Goal: Task Accomplishment & Management: Complete application form

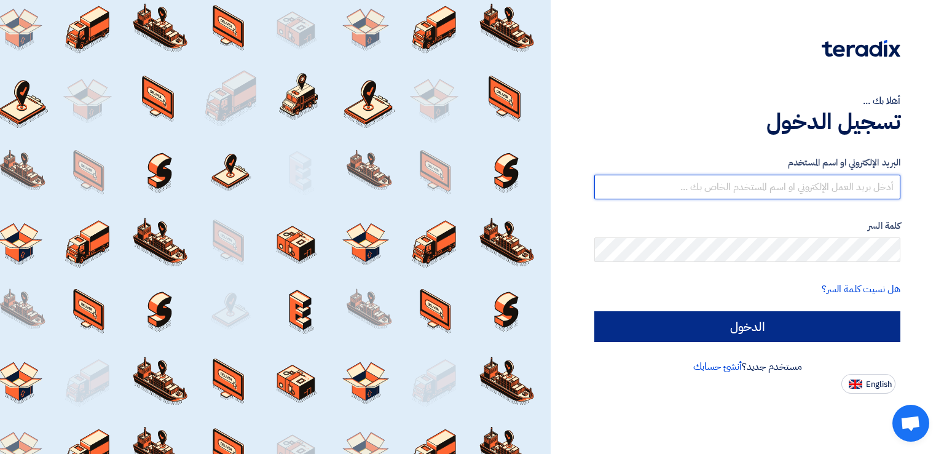
type input "[EMAIL_ADDRESS][DOMAIN_NAME]"
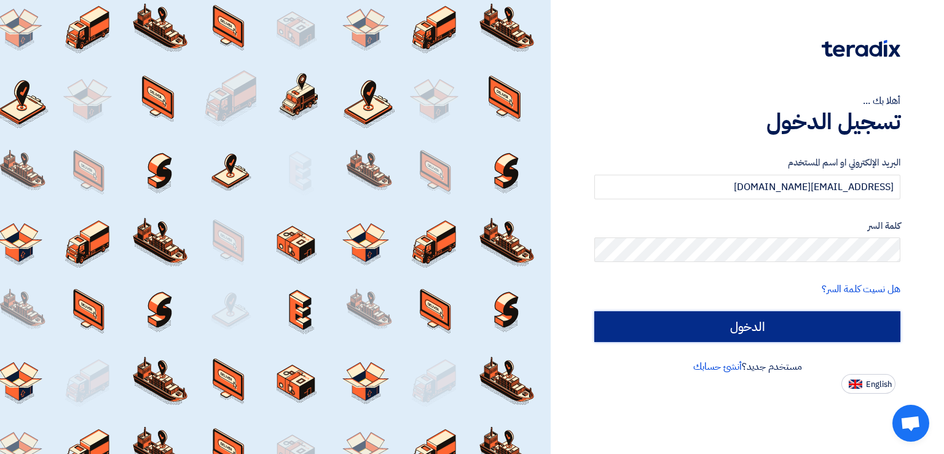
click at [765, 337] on input "الدخول" at bounding box center [747, 326] width 306 height 31
type input "Sign in"
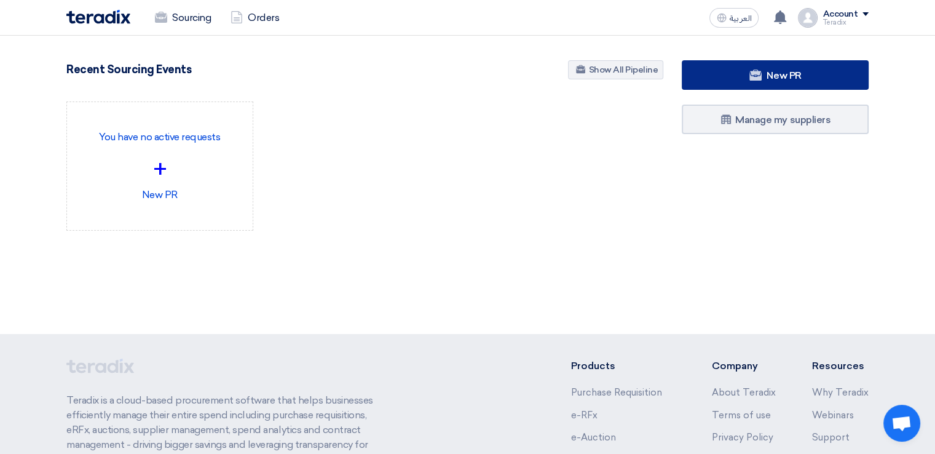
click at [733, 70] on link "New PR" at bounding box center [775, 75] width 187 height 30
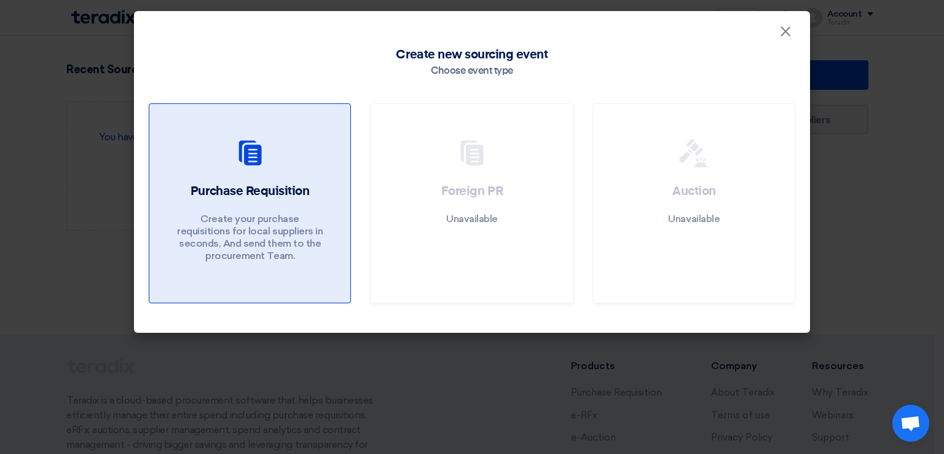
click at [343, 214] on link "Purchase Requisition Create your purchase requisitions for local suppliers in s…" at bounding box center [250, 203] width 202 height 200
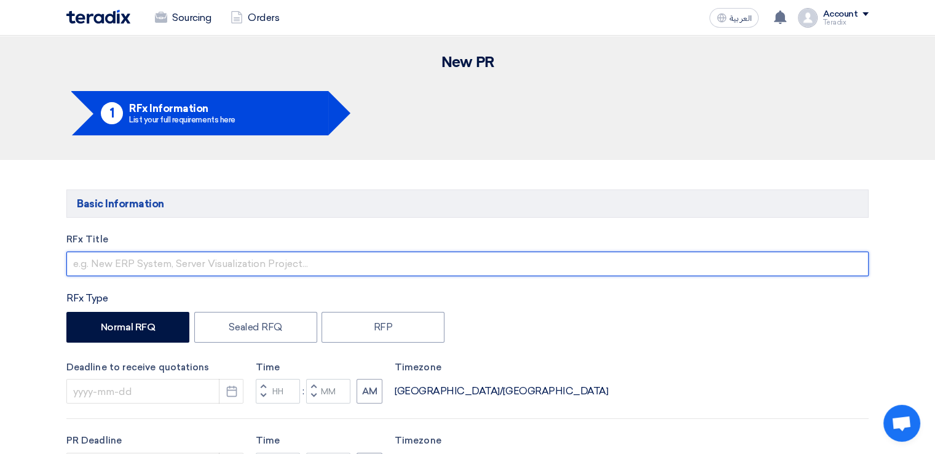
click at [381, 268] on input "text" at bounding box center [467, 263] width 802 height 25
paste input "Maintenance Tools"
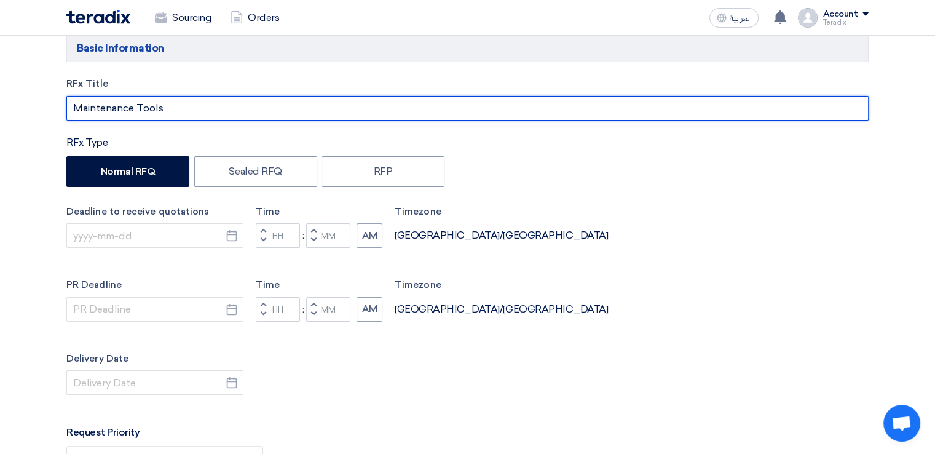
scroll to position [184, 0]
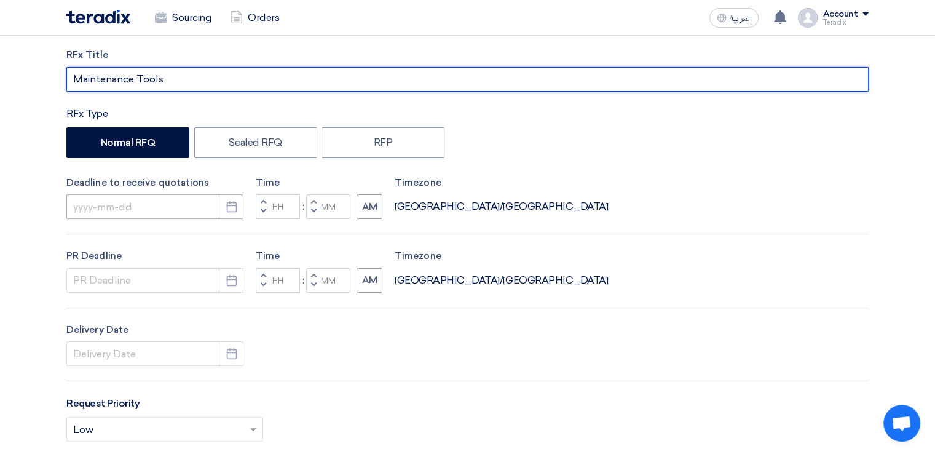
type input "Maintenance Tools"
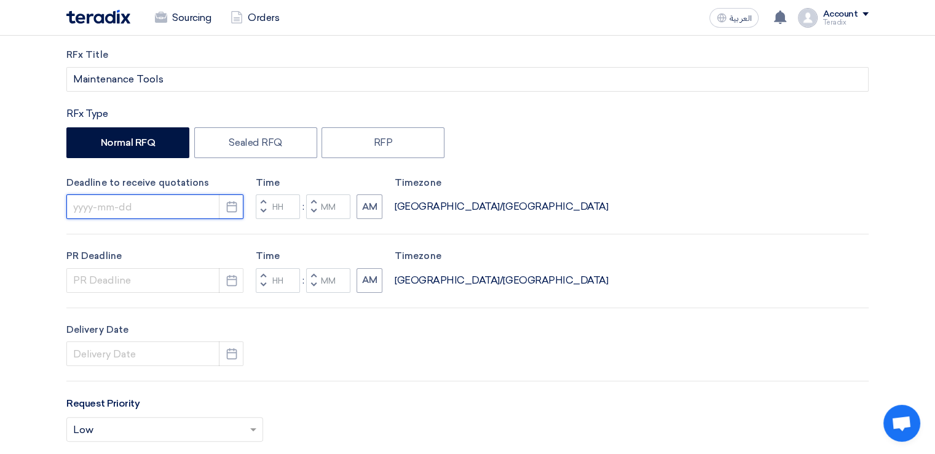
click at [187, 207] on input at bounding box center [154, 206] width 177 height 25
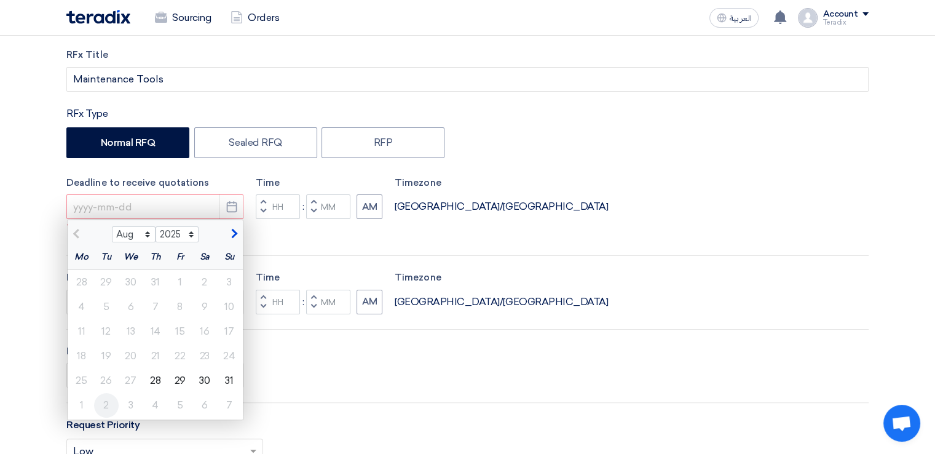
click at [109, 402] on div "2" at bounding box center [106, 405] width 25 height 25
type input "[DATE]"
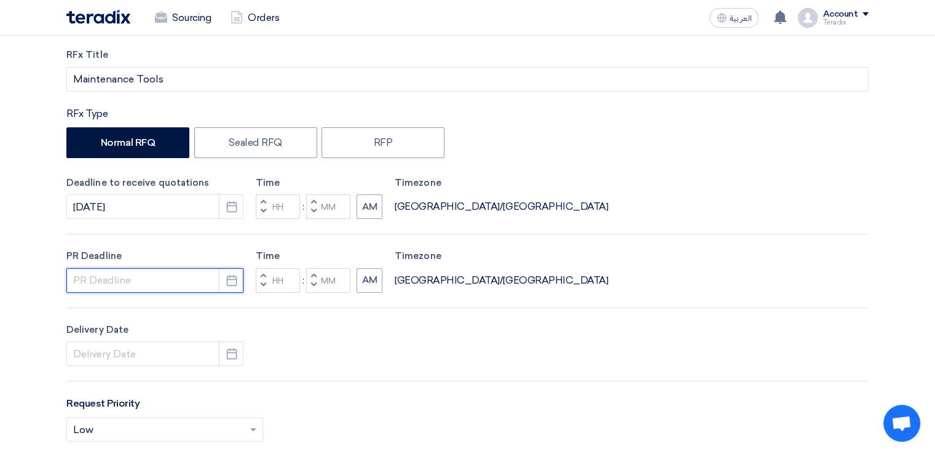
click at [178, 277] on input at bounding box center [154, 280] width 177 height 25
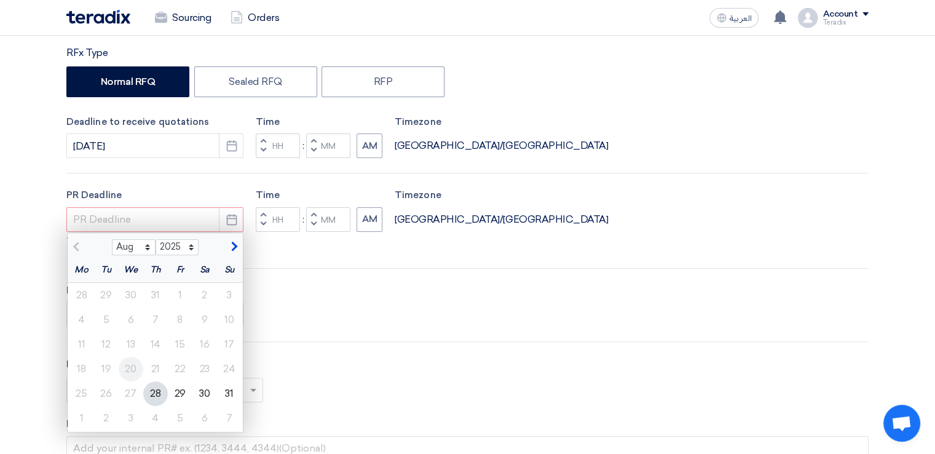
scroll to position [246, 0]
click at [101, 419] on div "2" at bounding box center [106, 417] width 25 height 25
type input "[DATE]"
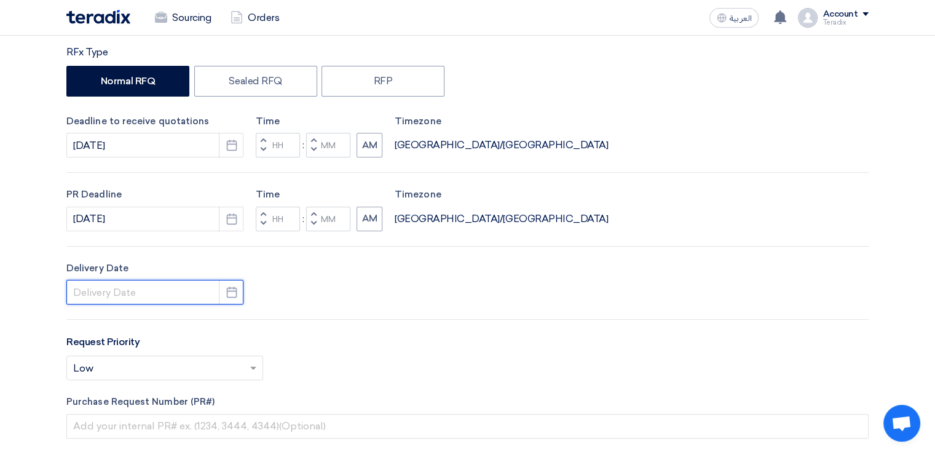
click at [162, 286] on input at bounding box center [154, 292] width 177 height 25
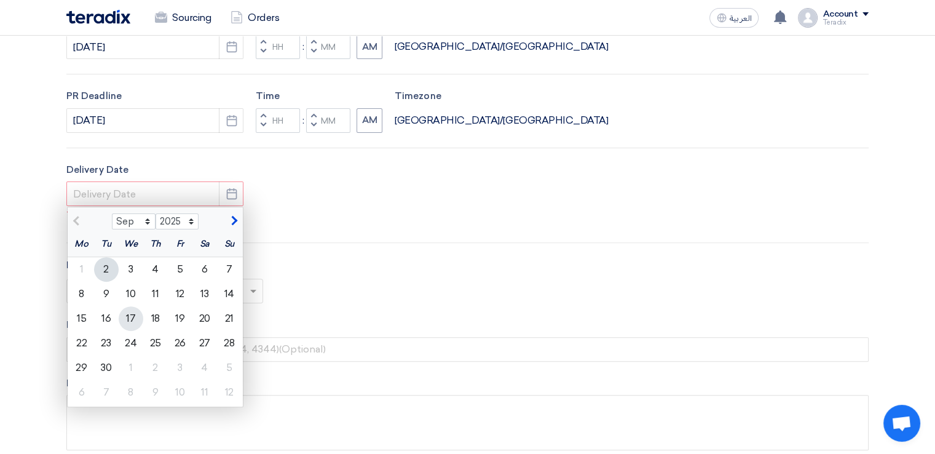
scroll to position [369, 0]
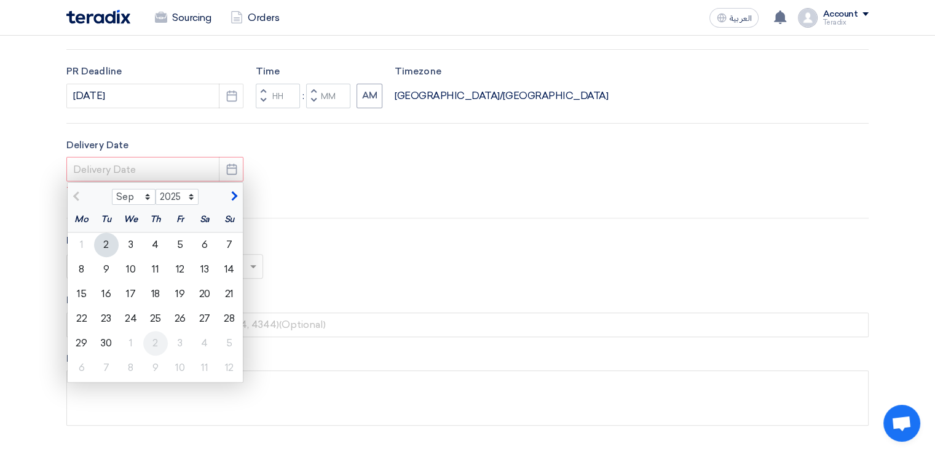
click at [144, 345] on div "2" at bounding box center [155, 343] width 25 height 25
type input "[DATE]"
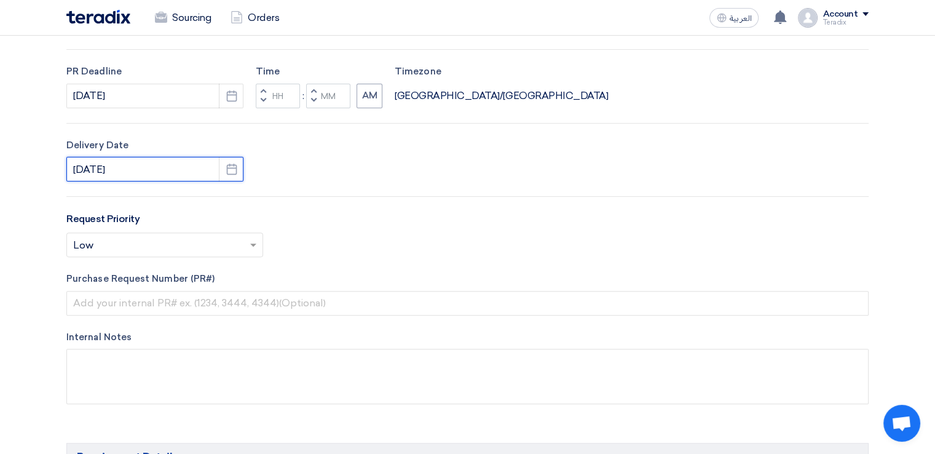
click at [168, 164] on input "[DATE]" at bounding box center [154, 169] width 177 height 25
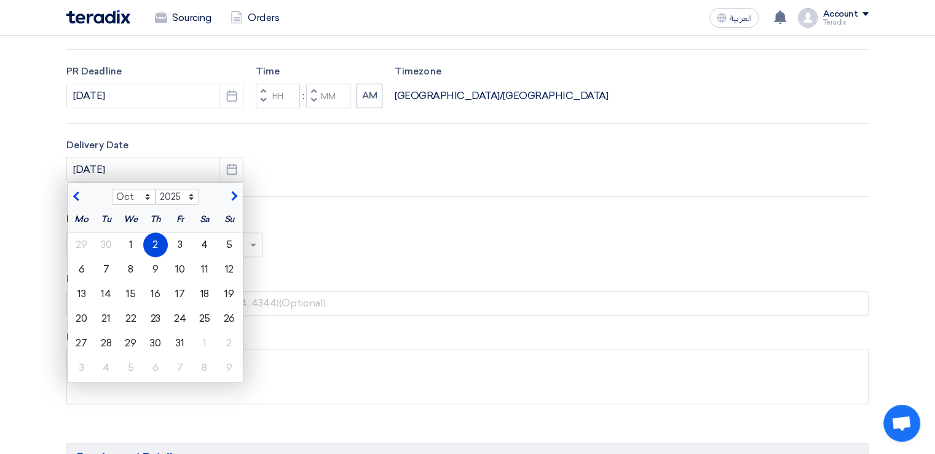
click at [329, 211] on div "Request Priority Select priority... × Low ×" at bounding box center [467, 238] width 802 height 55
click at [148, 192] on select "Sep Oct Nov Dec" at bounding box center [134, 197] width 44 height 16
select select "9"
click at [112, 189] on select "Sep Oct Nov Dec" at bounding box center [134, 197] width 44 height 16
click at [148, 195] on select "Sep Oct Nov Dec" at bounding box center [134, 197] width 44 height 16
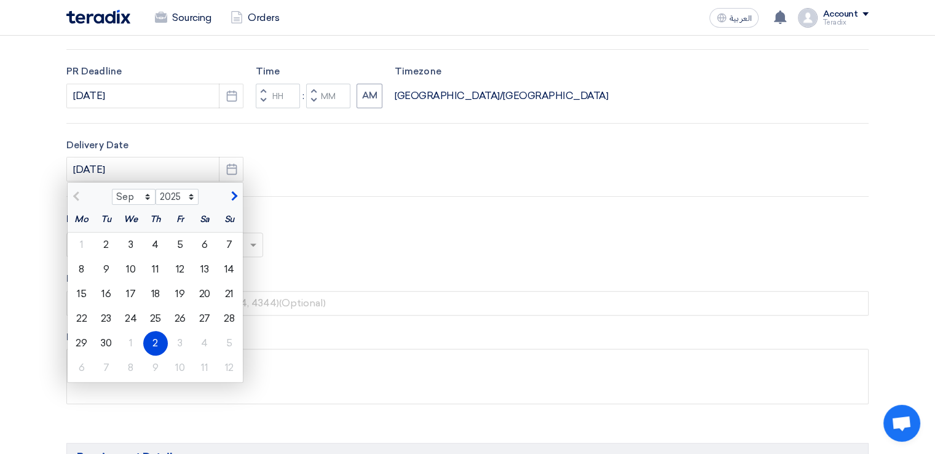
click at [327, 186] on div "RFx Title Maintenance Tools RFx Type Normal RFQ Sealed RFQ RFP Deadline to rece…" at bounding box center [467, 143] width 820 height 559
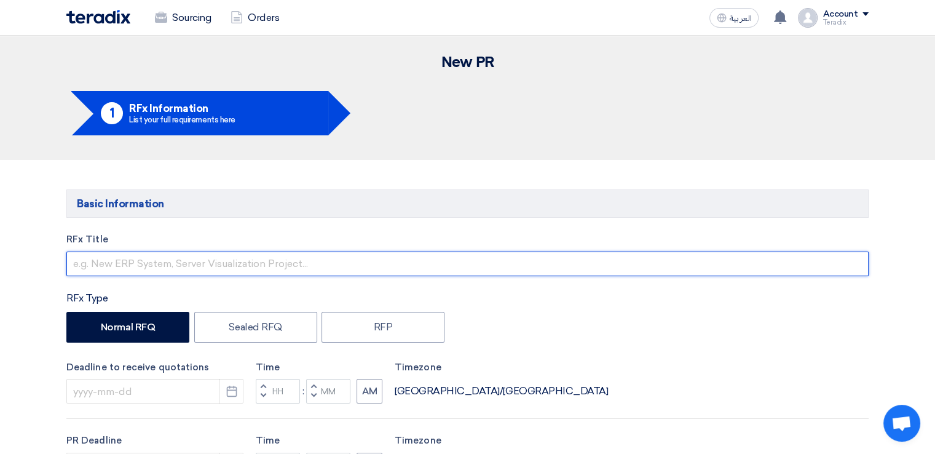
click at [538, 258] on input "text" at bounding box center [467, 263] width 802 height 25
paste input "Maintenance Tools"
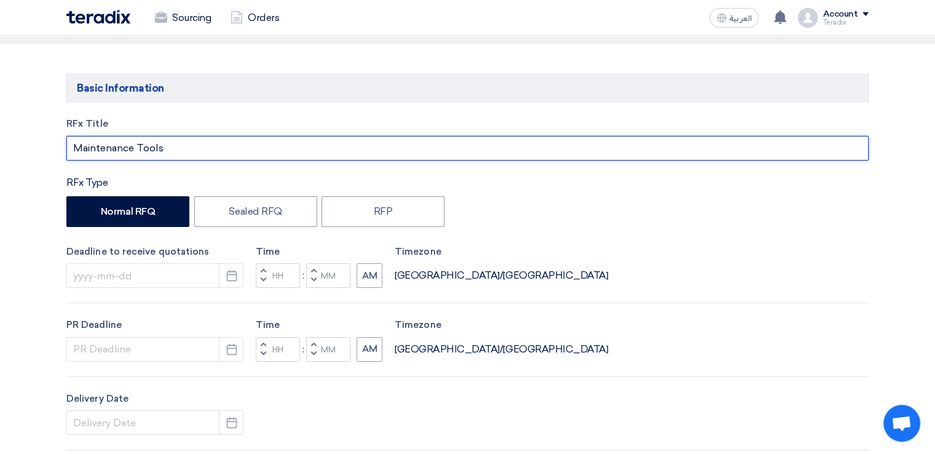
scroll to position [123, 0]
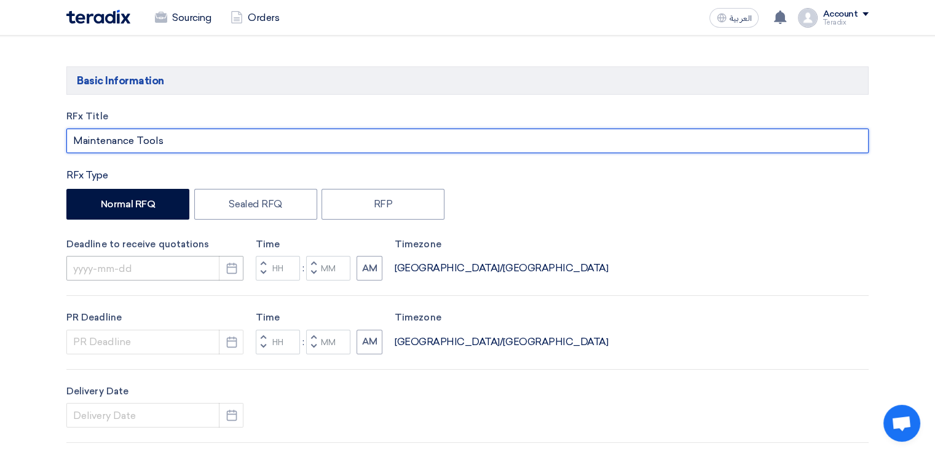
type input "Maintenance Tools"
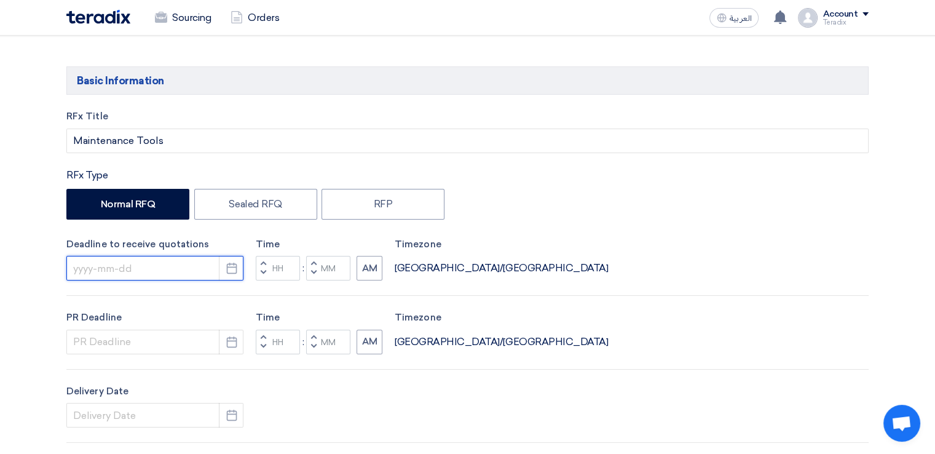
click at [179, 266] on input at bounding box center [154, 268] width 177 height 25
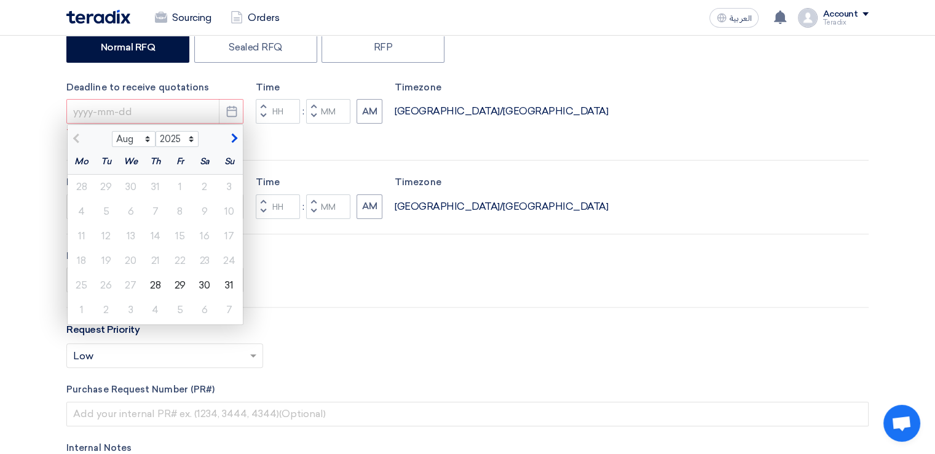
scroll to position [307, 0]
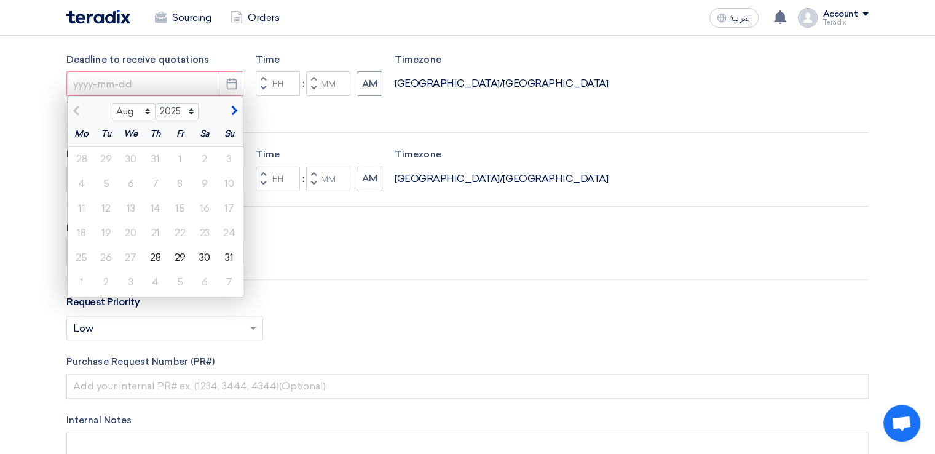
click at [230, 259] on div "31" at bounding box center [229, 257] width 25 height 25
type input "8/31/2025"
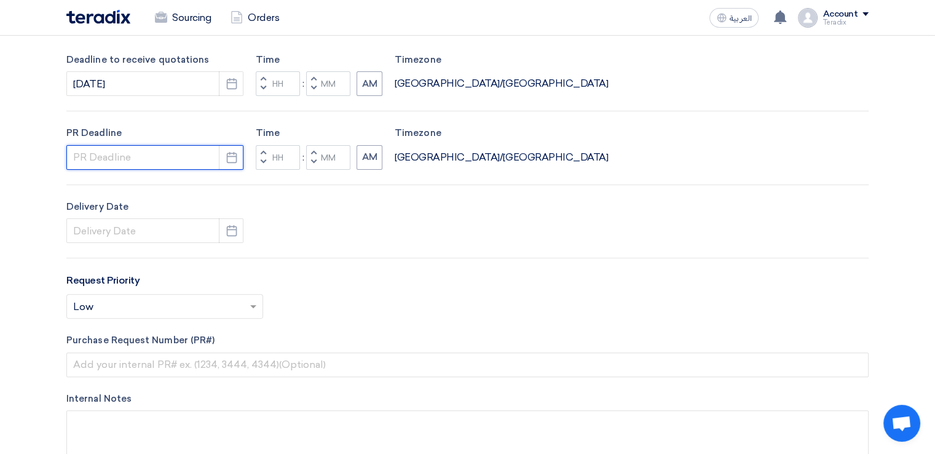
click at [135, 145] on input at bounding box center [154, 157] width 177 height 25
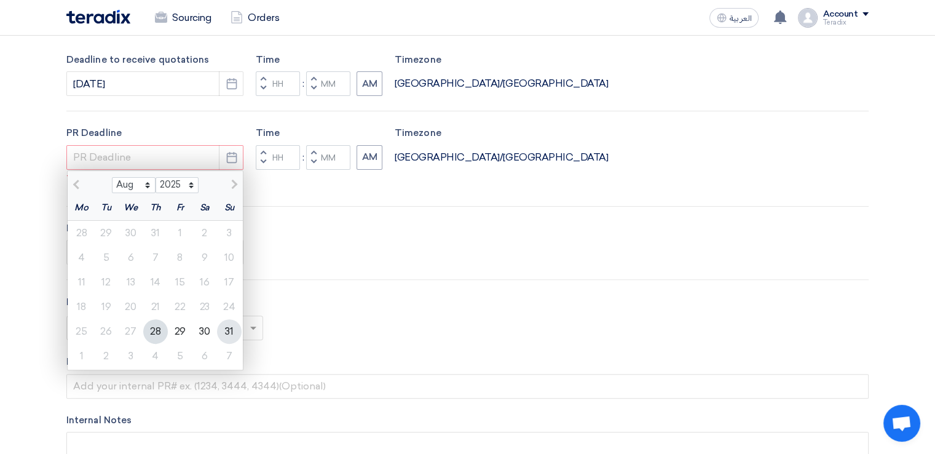
drag, startPoint x: 236, startPoint y: 327, endPoint x: 235, endPoint y: 314, distance: 13.0
click at [236, 326] on div "31" at bounding box center [229, 331] width 25 height 25
type input "8/31/2025"
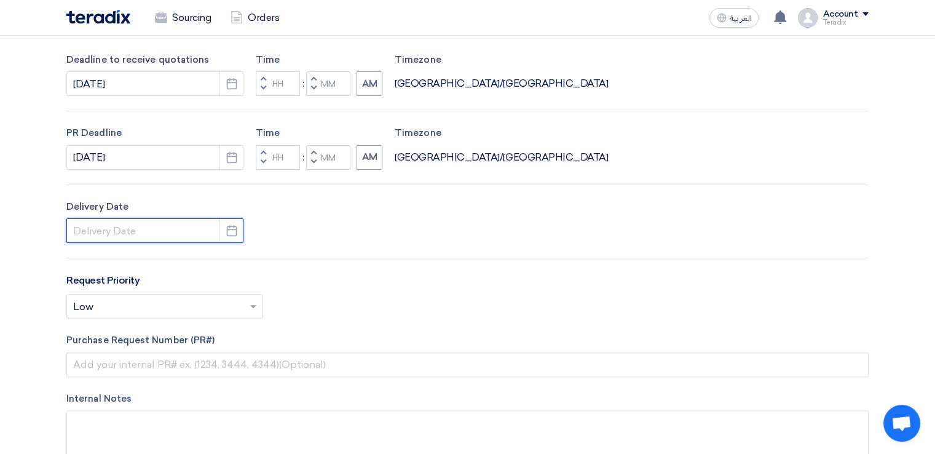
click at [143, 219] on input at bounding box center [154, 230] width 177 height 25
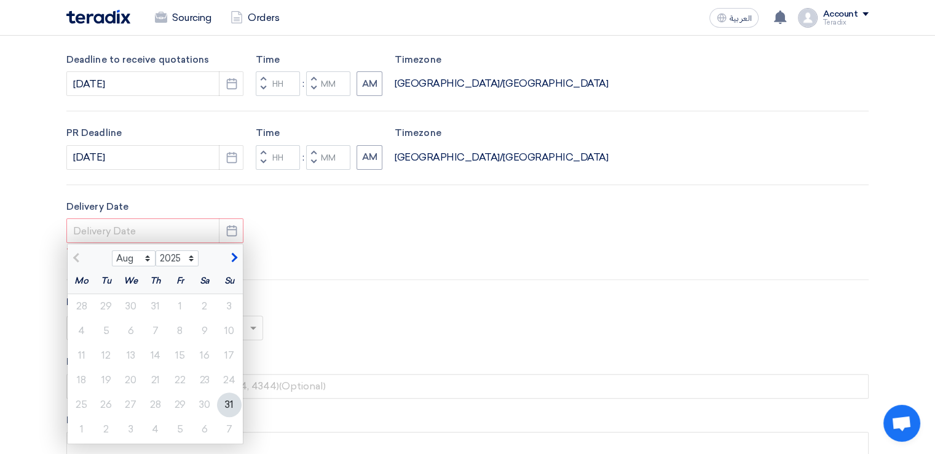
click at [229, 399] on div "31" at bounding box center [229, 404] width 25 height 25
type input "8/31/2025"
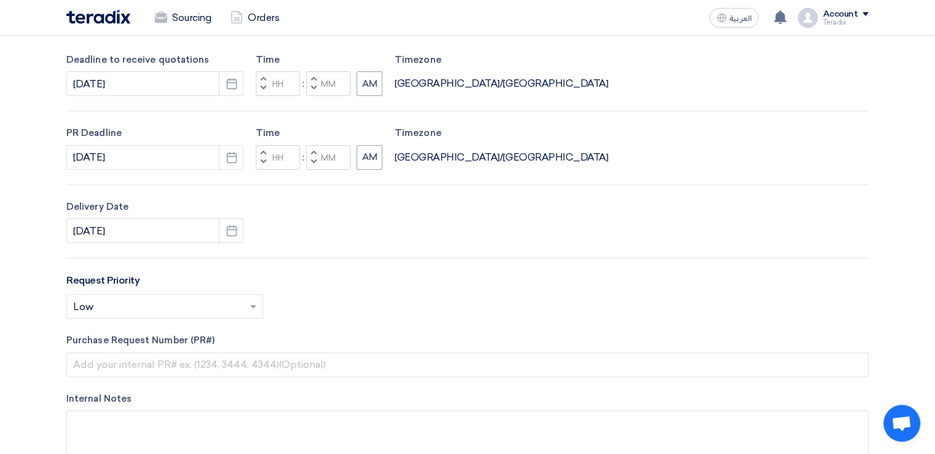
click at [312, 92] on button "Decrement minutes" at bounding box center [313, 88] width 15 height 15
type input "11"
type input "59"
click at [312, 163] on span "button" at bounding box center [314, 161] width 4 height 7
type input "11"
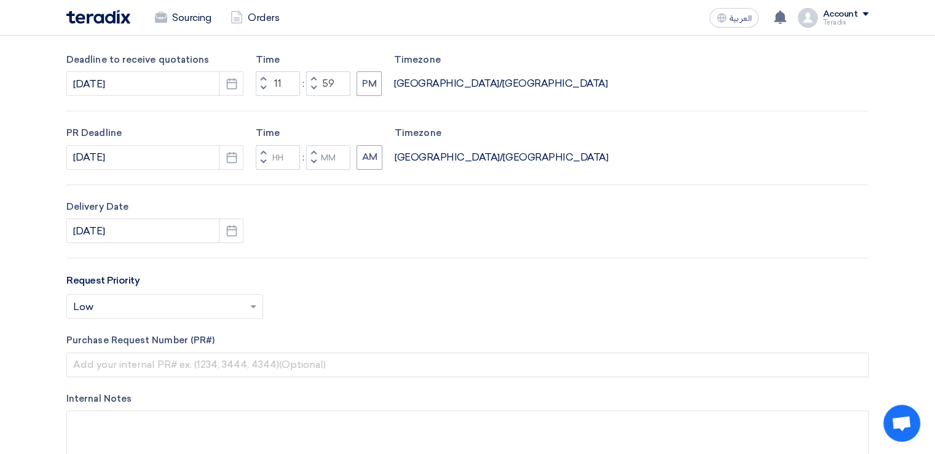
type input "59"
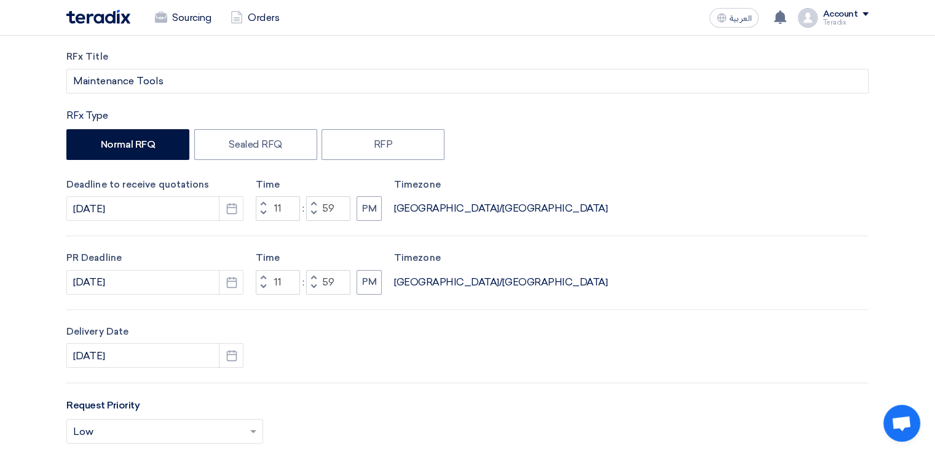
scroll to position [61, 0]
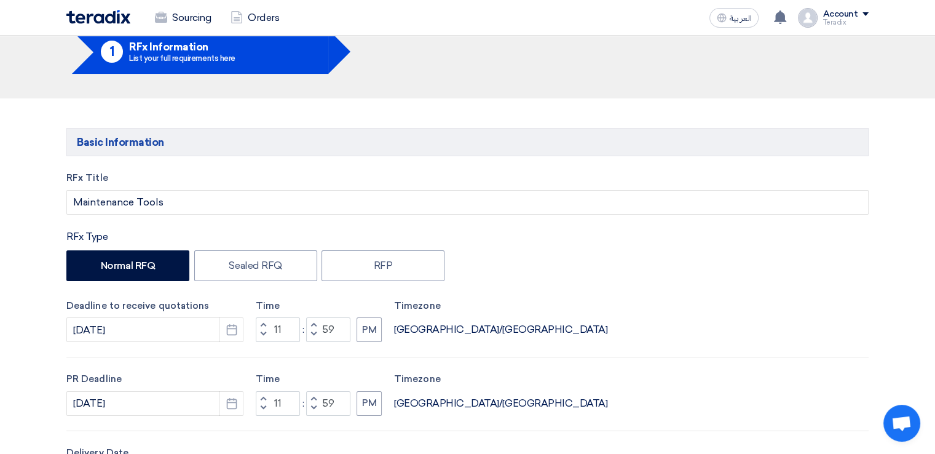
click at [773, 287] on div "RFx Title Maintenance Tools RFx Type Normal RFQ Sealed RFQ RFP Deadline to rece…" at bounding box center [467, 450] width 820 height 559
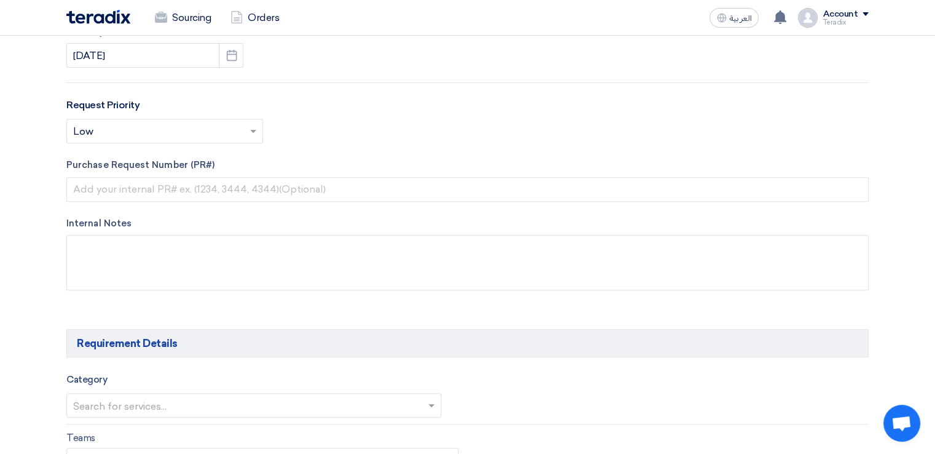
scroll to position [553, 0]
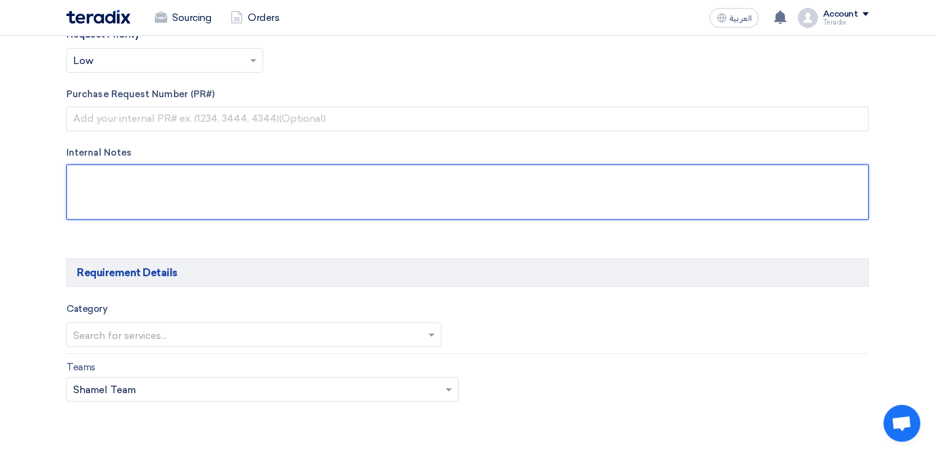
click at [537, 199] on textarea at bounding box center [467, 191] width 802 height 55
paste textarea "Roel Peralta roel.peralte@pbic.com.sa +966 500696798(Work) Pure Beverages Indus…"
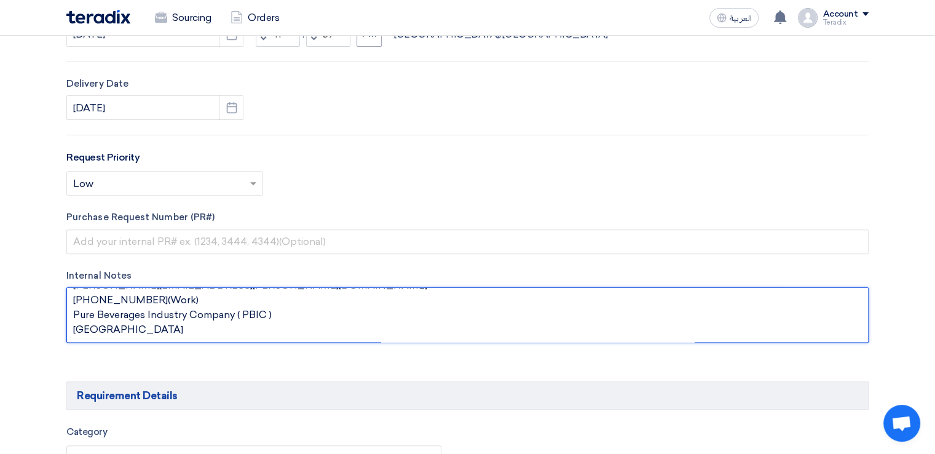
scroll to position [0, 0]
click at [193, 298] on textarea at bounding box center [467, 314] width 802 height 55
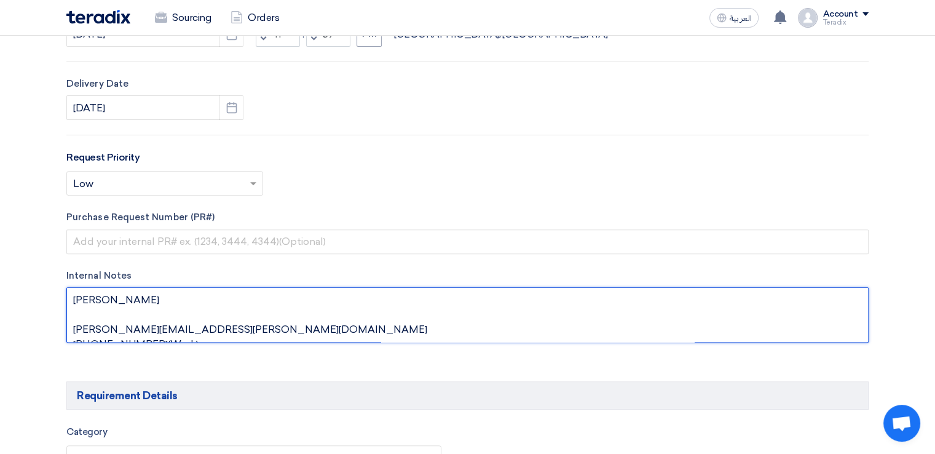
paste textarea "Maintenance Storekeeper"
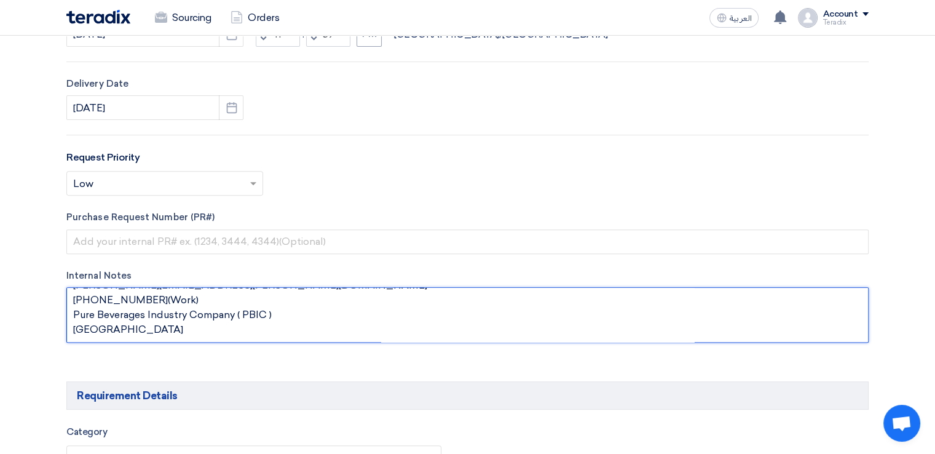
drag, startPoint x: 132, startPoint y: 318, endPoint x: 74, endPoint y: 317, distance: 58.4
click at [74, 317] on textarea at bounding box center [467, 314] width 802 height 55
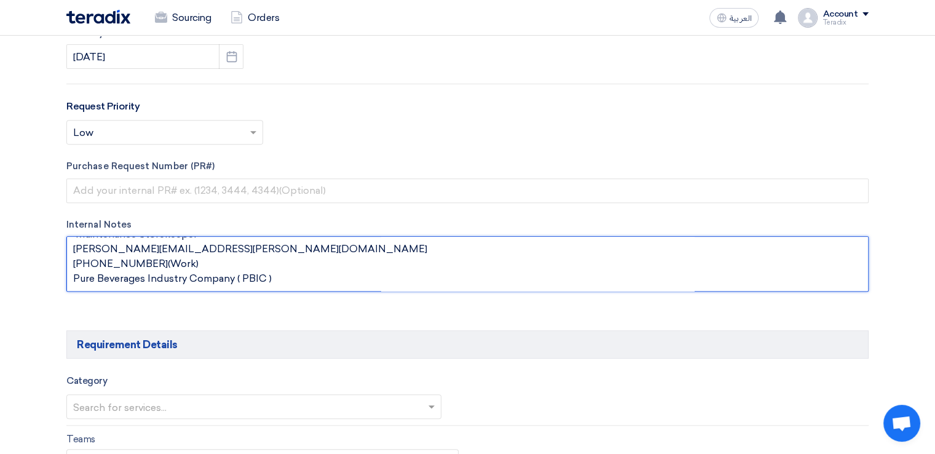
scroll to position [553, 0]
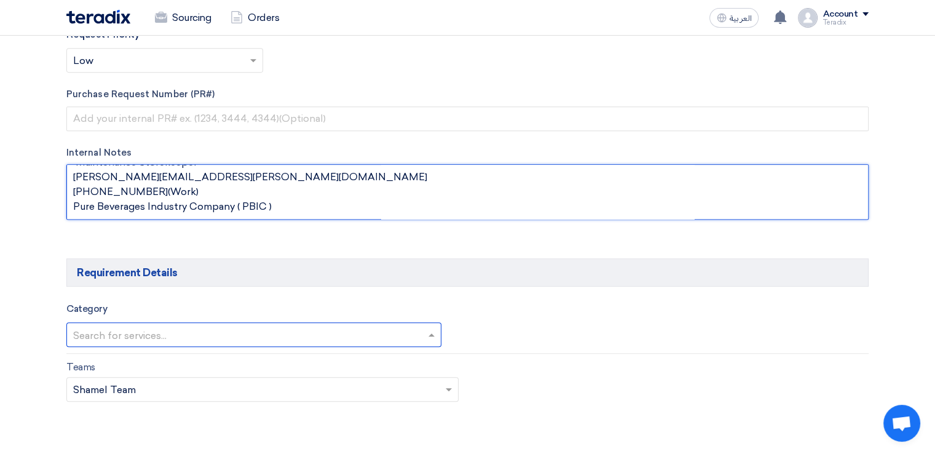
type textarea "Roel Peralta Maintenance Storekeeper roel.peralte@pbic.com.sa +966 500696798(Wo…"
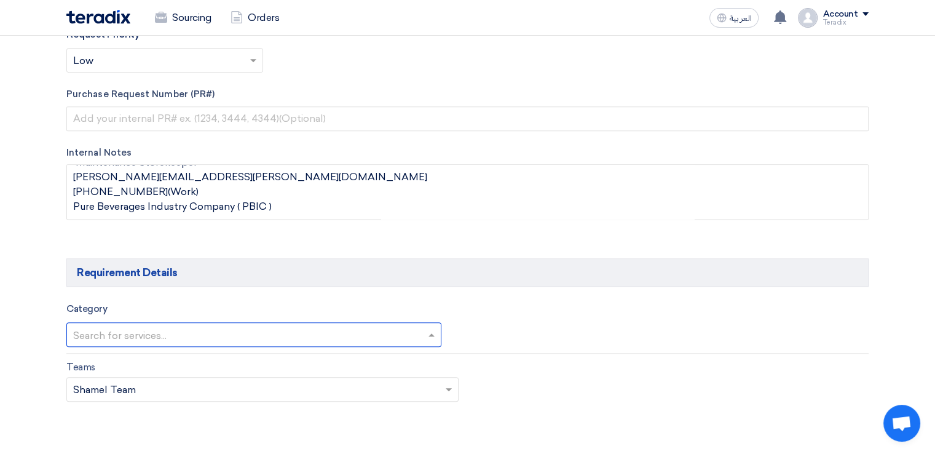
click at [237, 335] on input "text" at bounding box center [247, 335] width 349 height 20
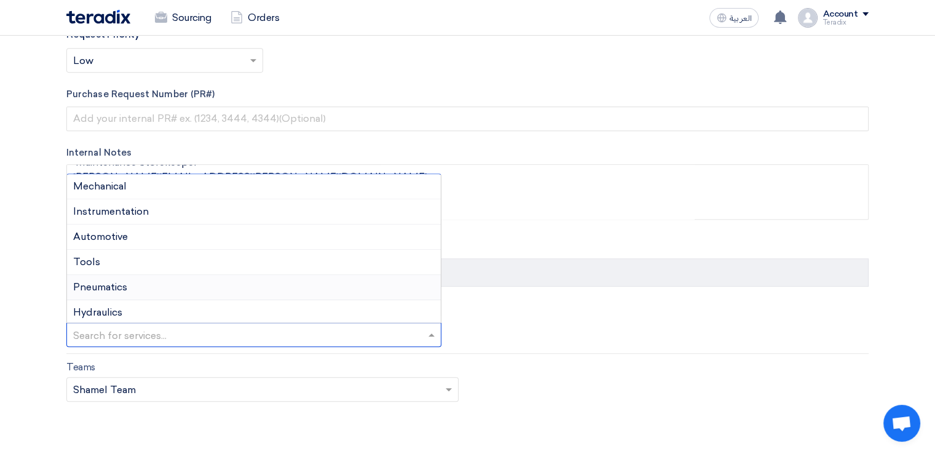
click at [229, 294] on div "Pneumatics" at bounding box center [254, 287] width 374 height 25
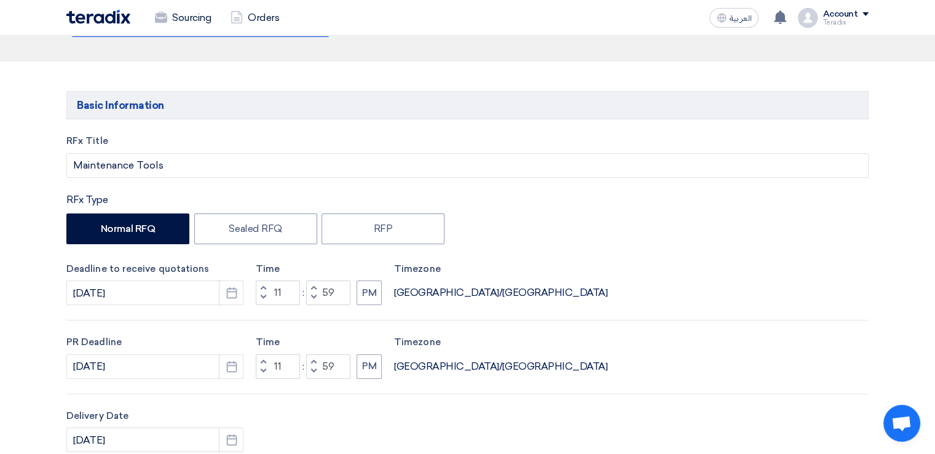
scroll to position [0, 0]
